Goal: Task Accomplishment & Management: Manage account settings

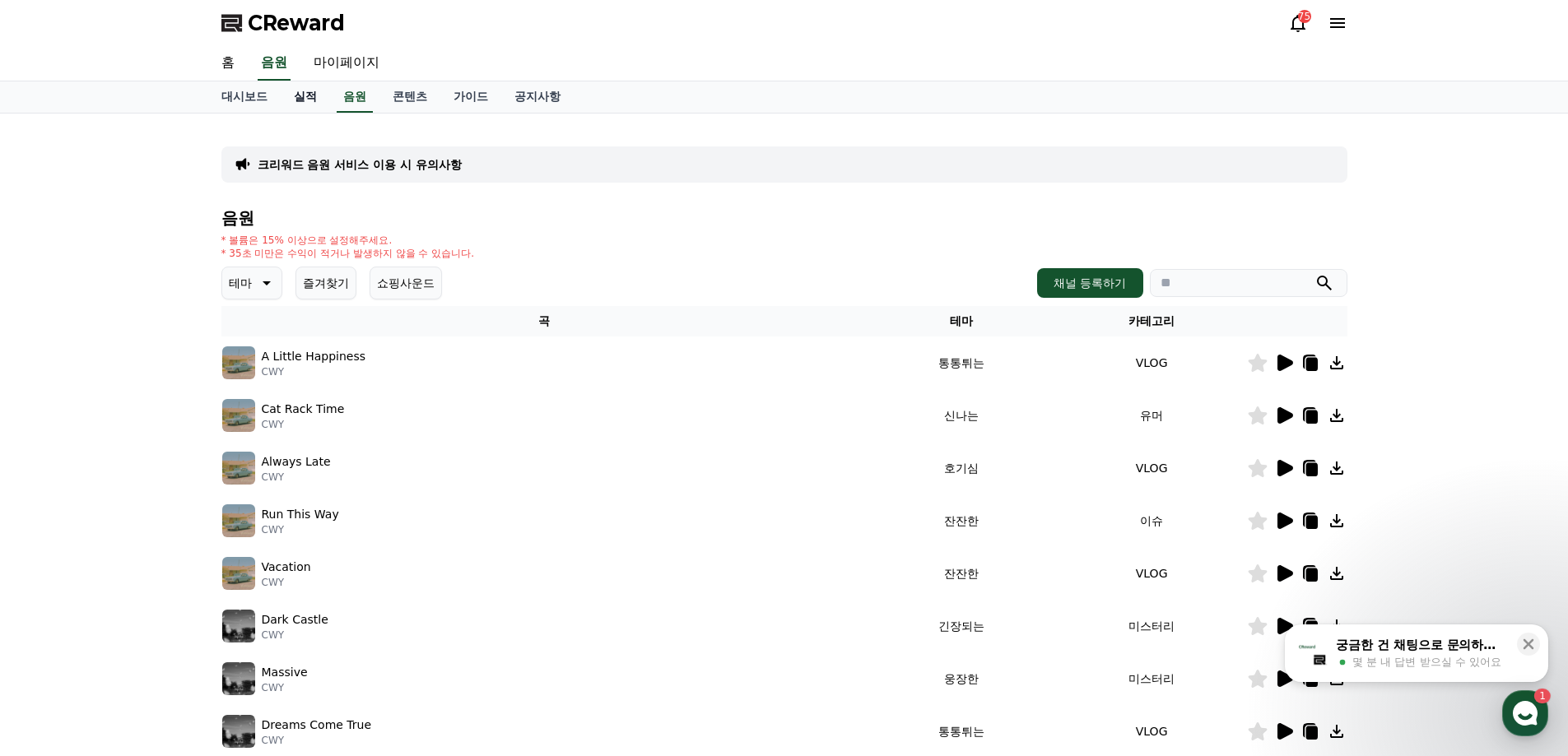
click at [306, 98] on link "실적" at bounding box center [305, 98] width 49 height 32
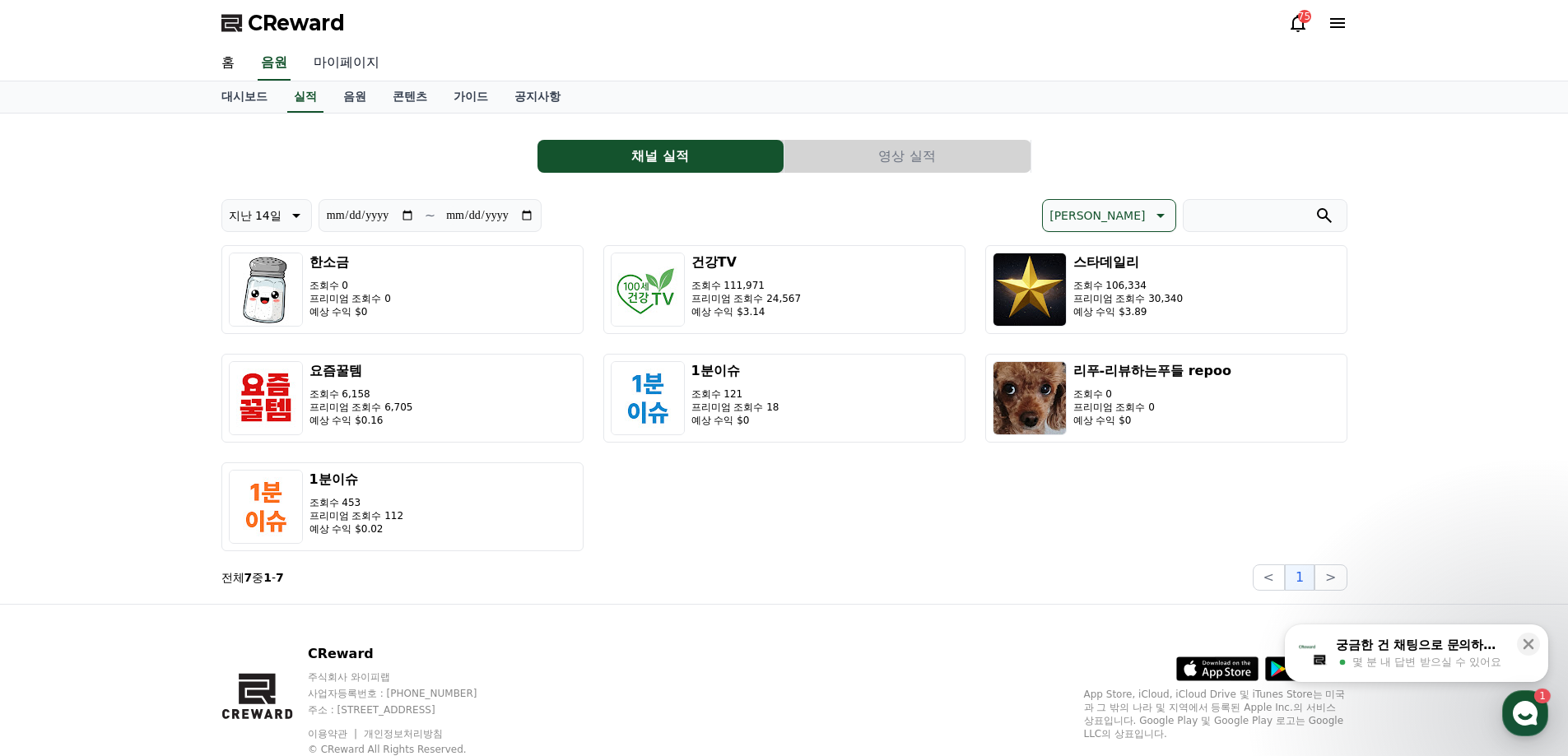
click at [360, 53] on link "마이페이지" at bounding box center [346, 63] width 92 height 35
select select "**********"
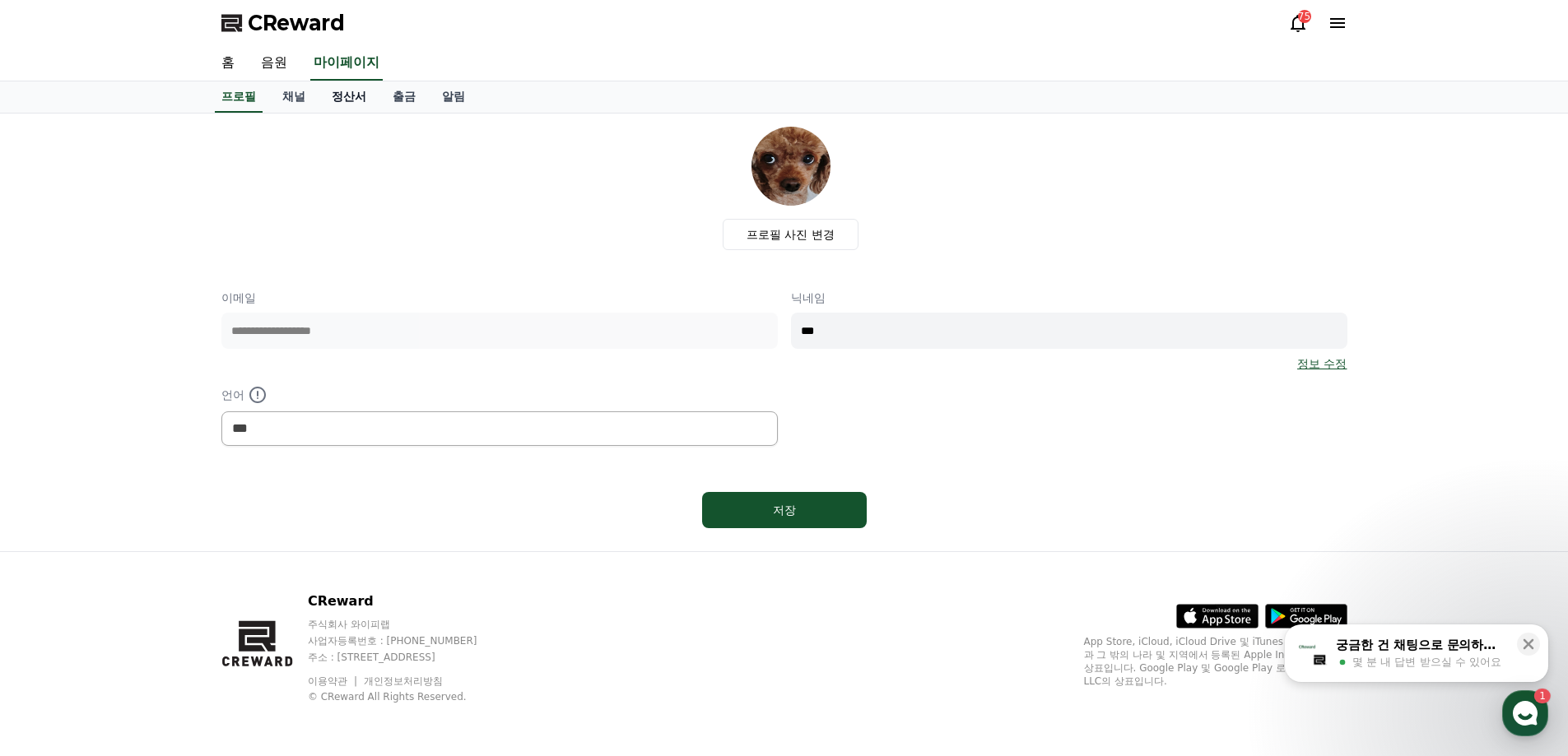
click at [349, 103] on link "정산서" at bounding box center [350, 98] width 61 height 32
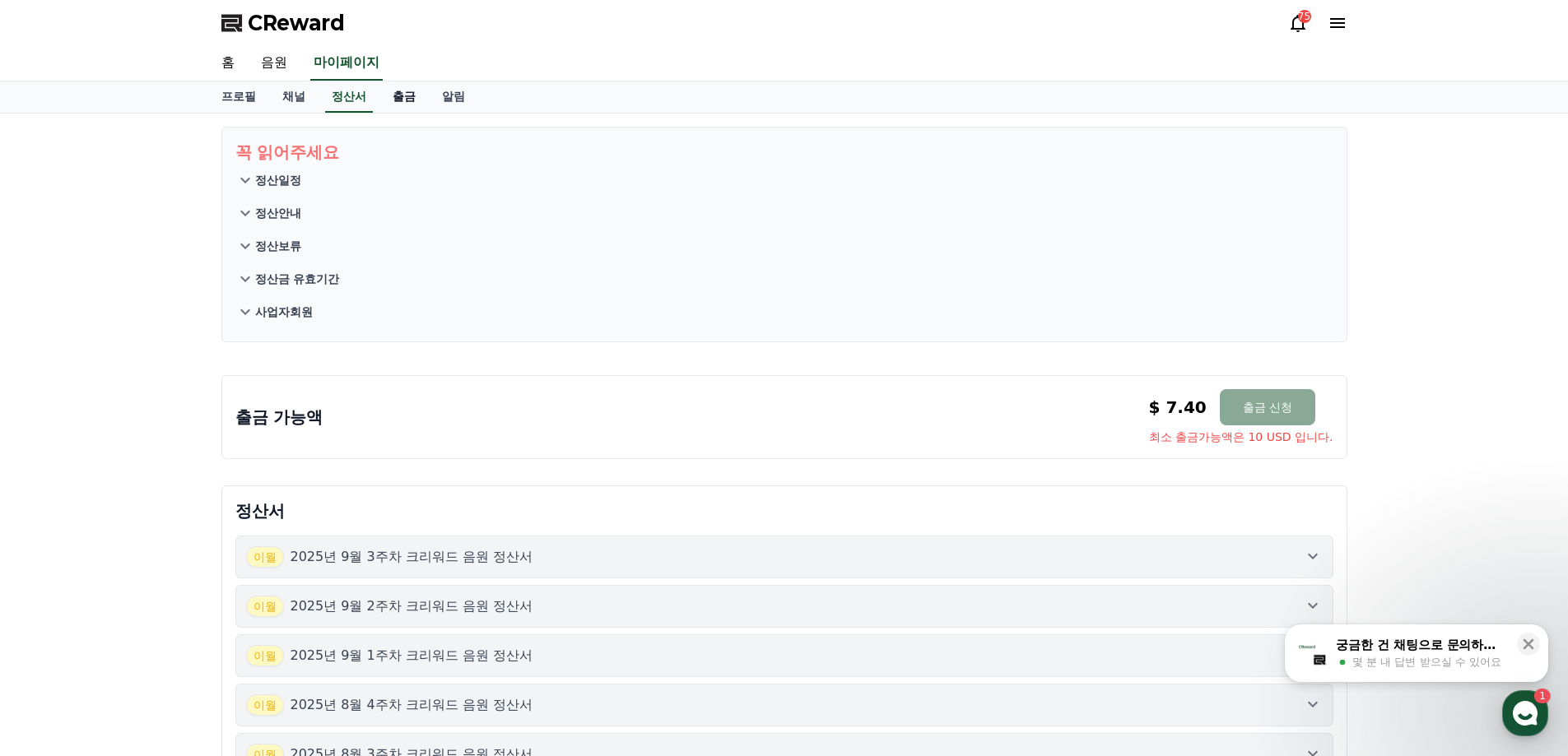
click at [412, 101] on link "출금" at bounding box center [404, 98] width 49 height 32
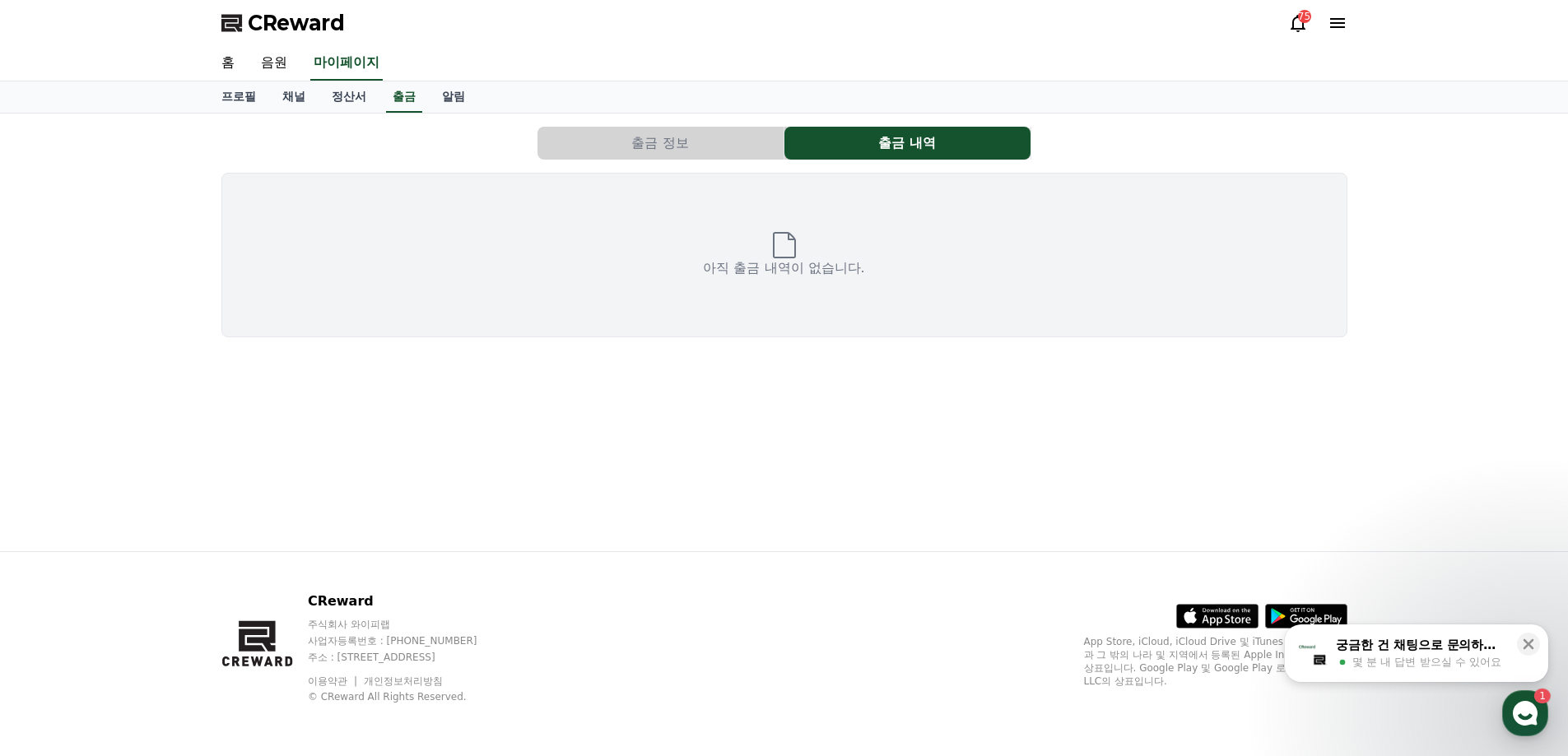
click at [676, 142] on button "출금 정보" at bounding box center [660, 142] width 246 height 33
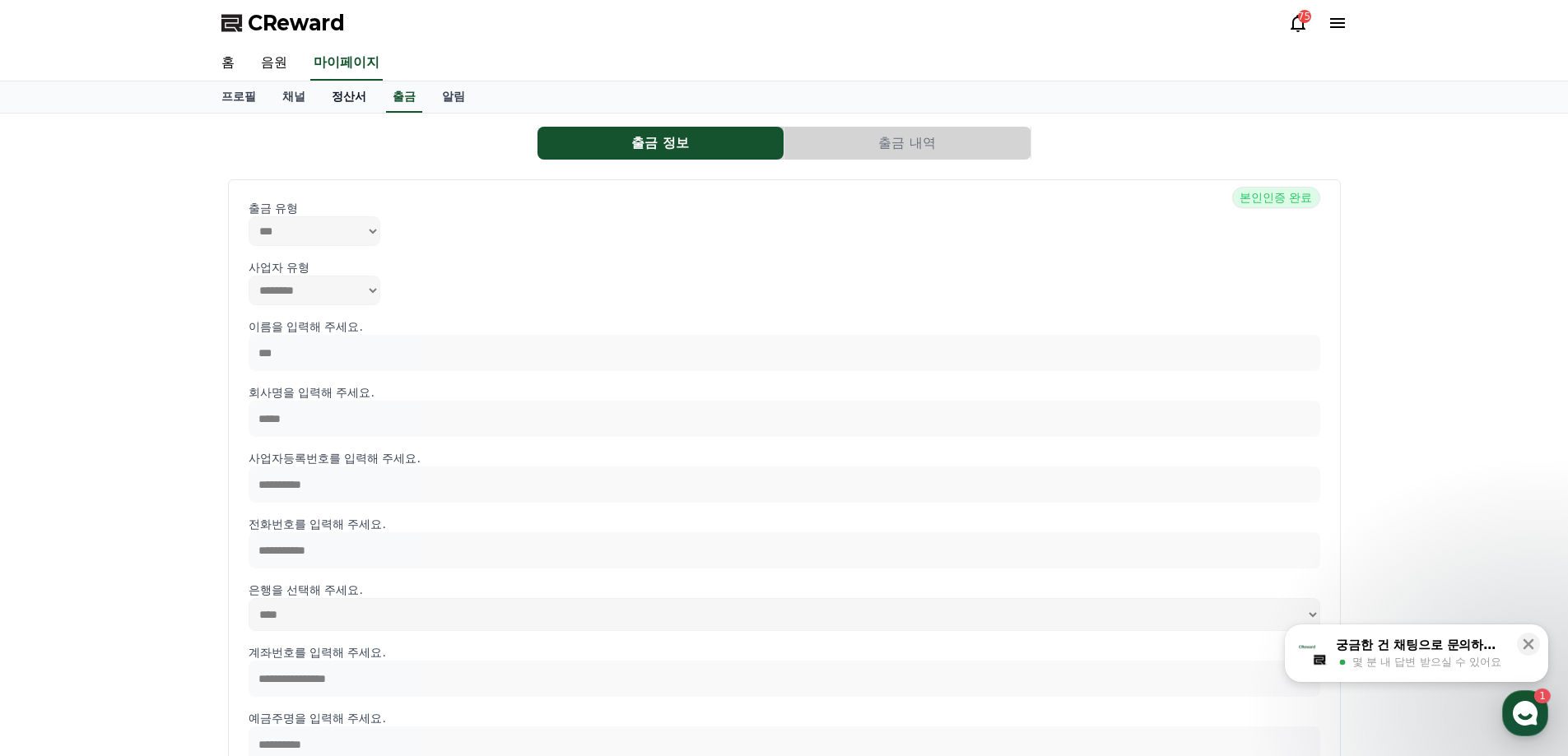
click at [345, 103] on link "정산서" at bounding box center [350, 98] width 61 height 32
